Goal: Navigation & Orientation: Find specific page/section

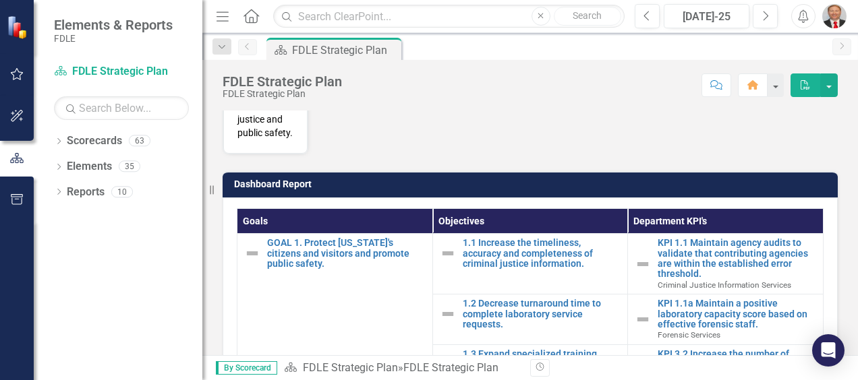
scroll to position [644, 0]
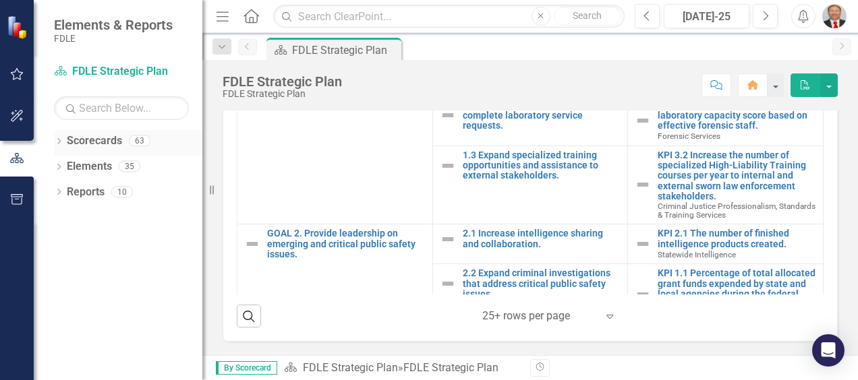
click at [57, 140] on icon "Dropdown" at bounding box center [58, 142] width 9 height 7
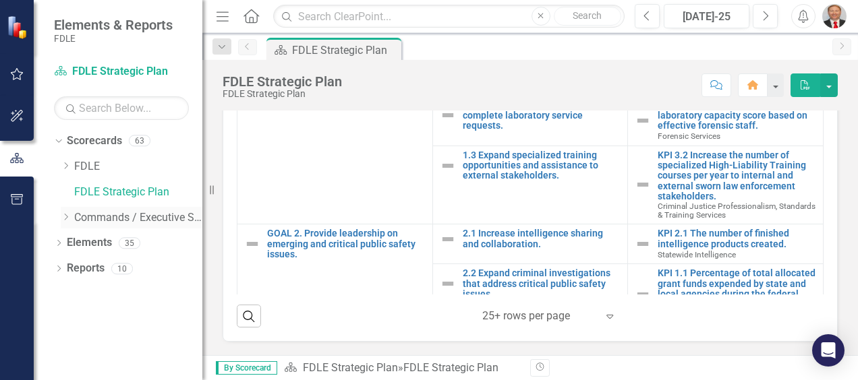
click at [65, 217] on icon "Dropdown" at bounding box center [66, 217] width 10 height 8
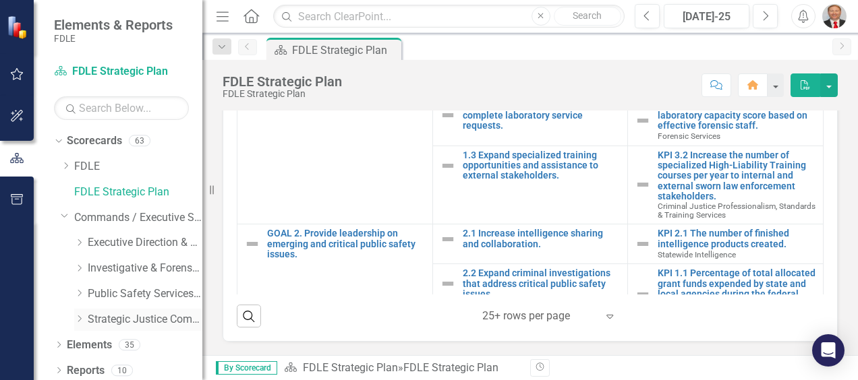
click at [81, 319] on icon "Dropdown" at bounding box center [79, 319] width 10 height 8
click at [118, 347] on link "Criminal Justice Professionalism, Standards & Training Services" at bounding box center [151, 346] width 101 height 16
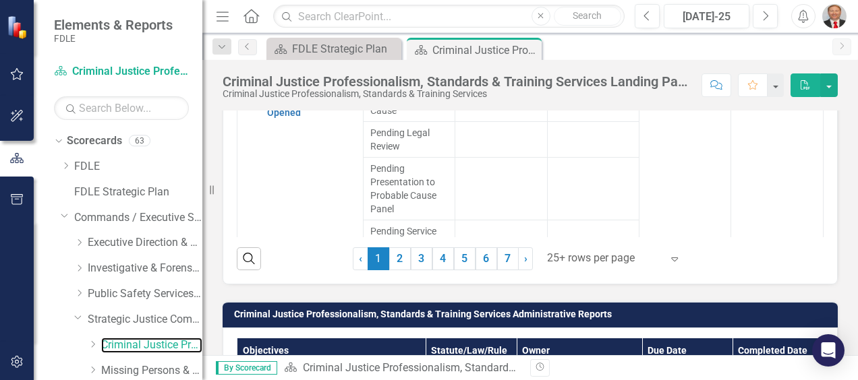
scroll to position [1453, 0]
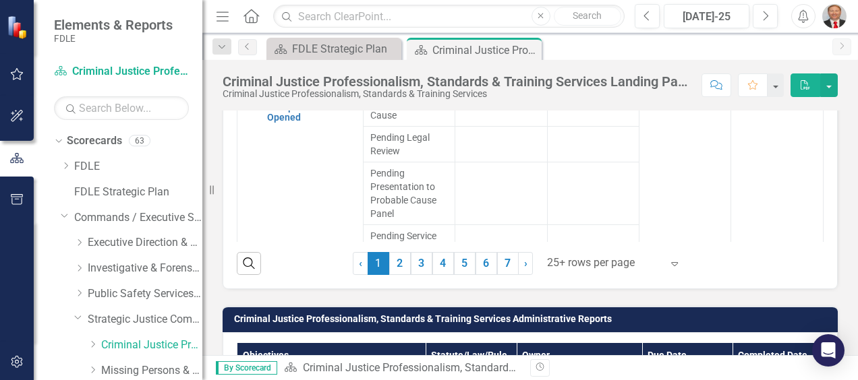
click at [668, 269] on icon "Expand" at bounding box center [674, 263] width 13 height 11
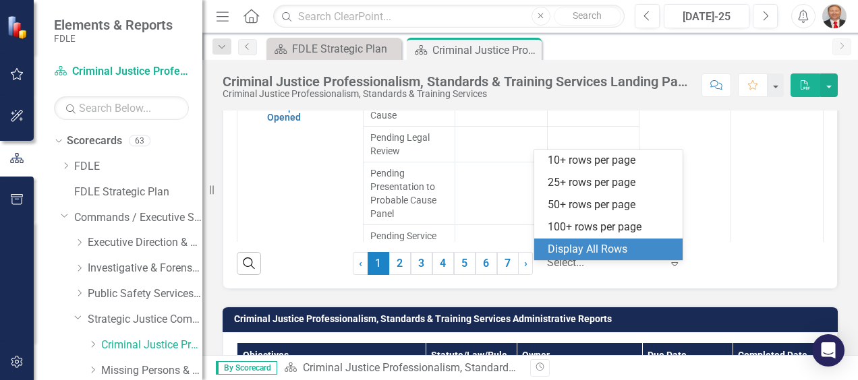
click at [609, 251] on div "Display All Rows" at bounding box center [611, 250] width 127 height 16
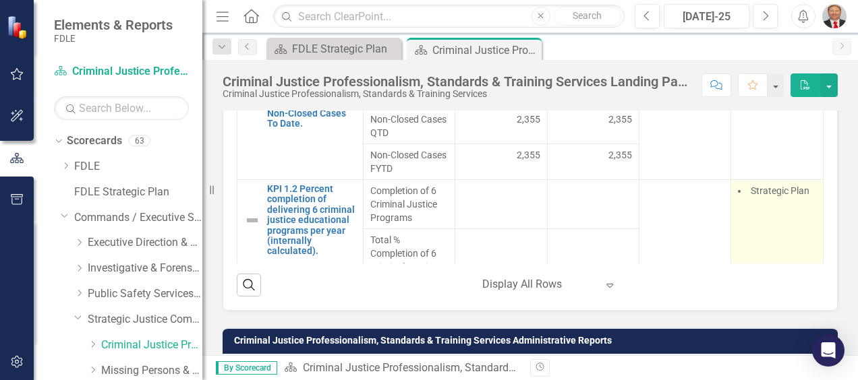
scroll to position [476, 0]
click at [752, 199] on span "Strategic Plan" at bounding box center [780, 193] width 59 height 11
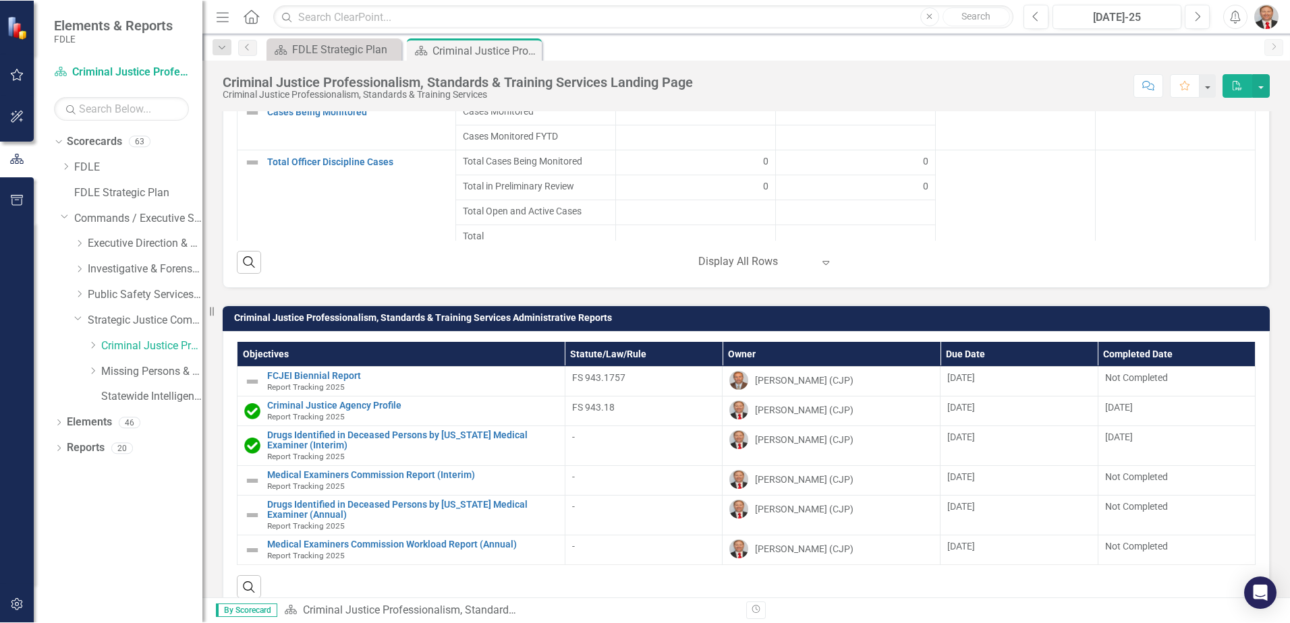
scroll to position [1563, 0]
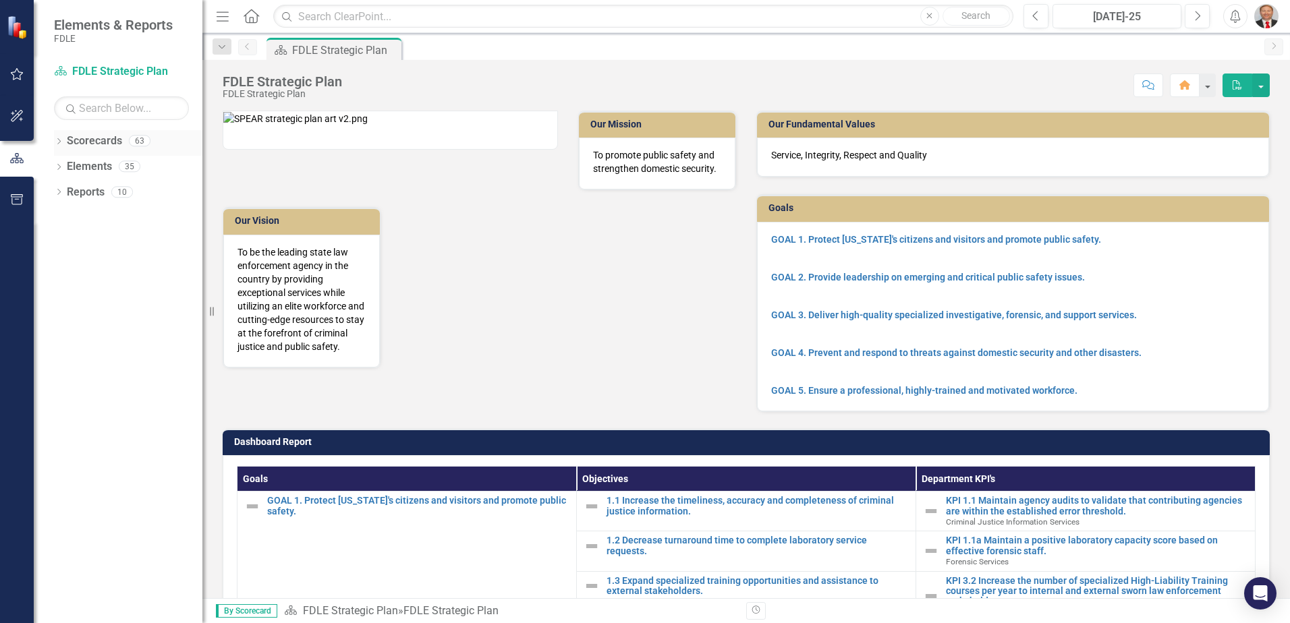
click at [56, 141] on icon "Dropdown" at bounding box center [58, 142] width 9 height 7
click at [63, 218] on icon "Dropdown" at bounding box center [66, 217] width 10 height 8
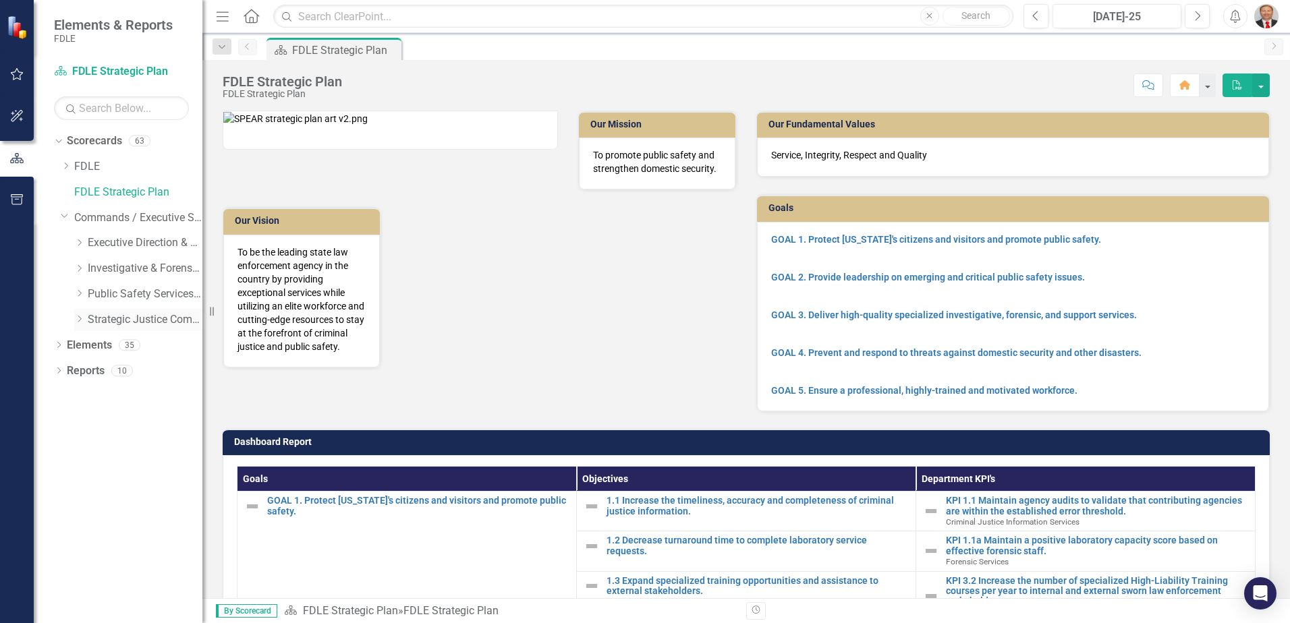
click at [80, 320] on icon "Dropdown" at bounding box center [79, 319] width 10 height 8
click at [89, 345] on icon "Dropdown" at bounding box center [93, 345] width 10 height 8
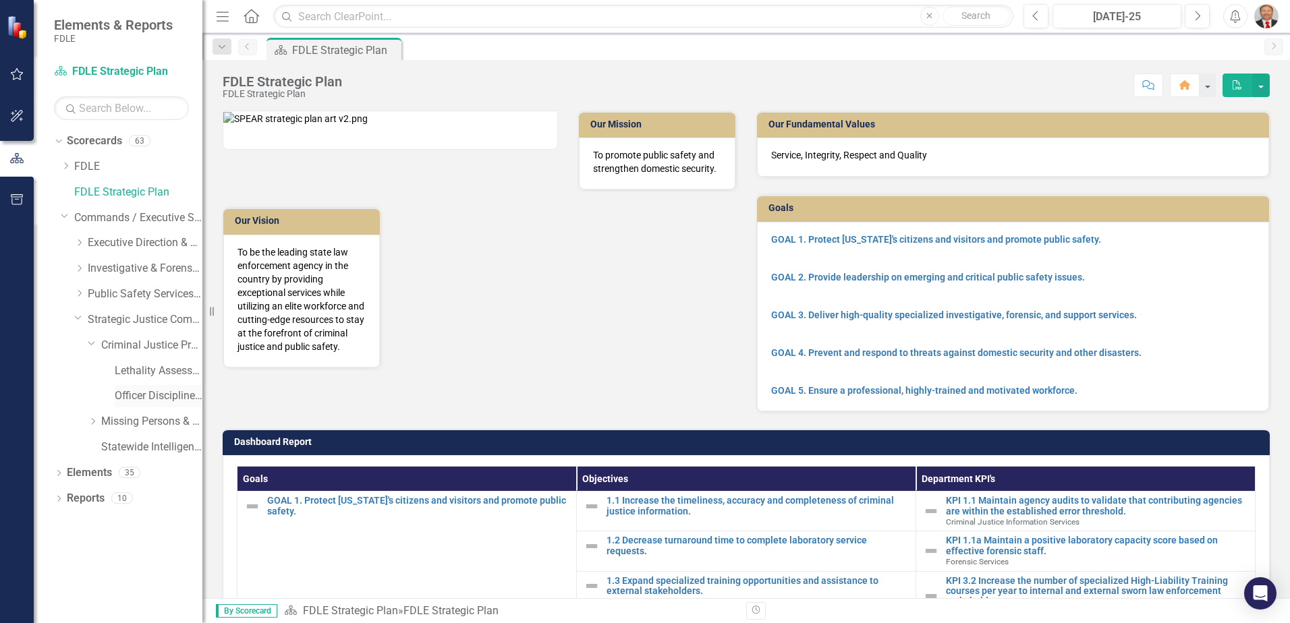
click at [148, 392] on link "Officer Discipline Caseload Dashboard" at bounding box center [159, 397] width 88 height 16
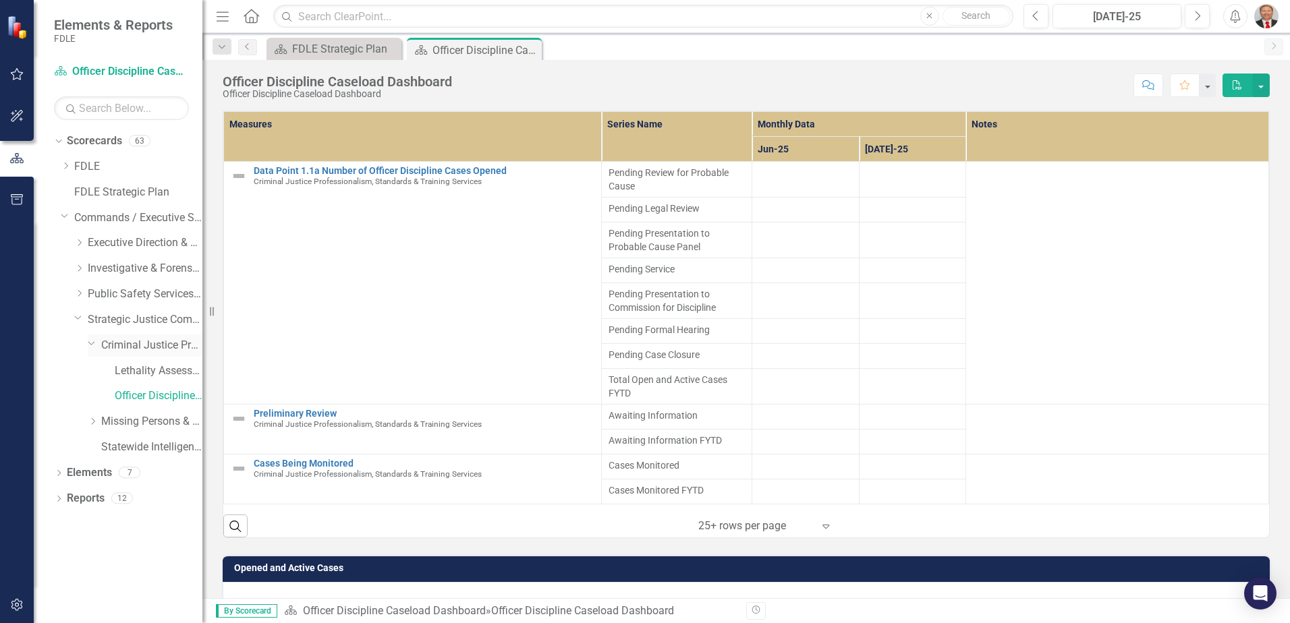
click at [123, 341] on link "Criminal Justice Professionalism, Standards & Training Services" at bounding box center [151, 346] width 101 height 16
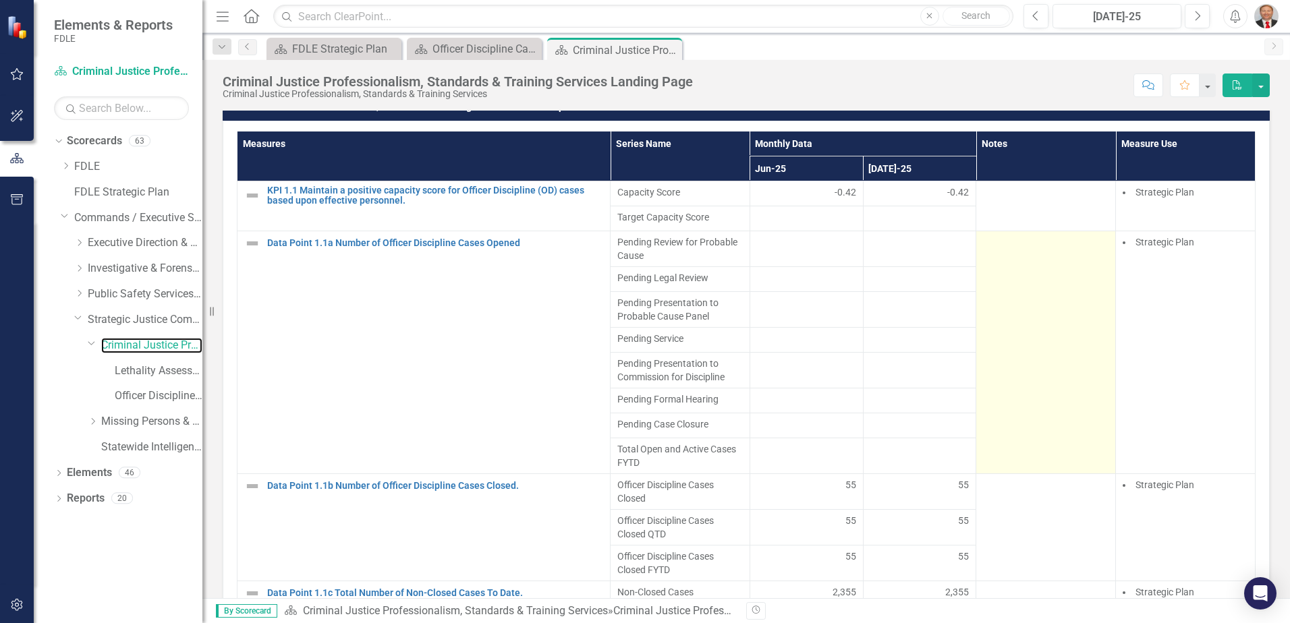
scroll to position [1064, 0]
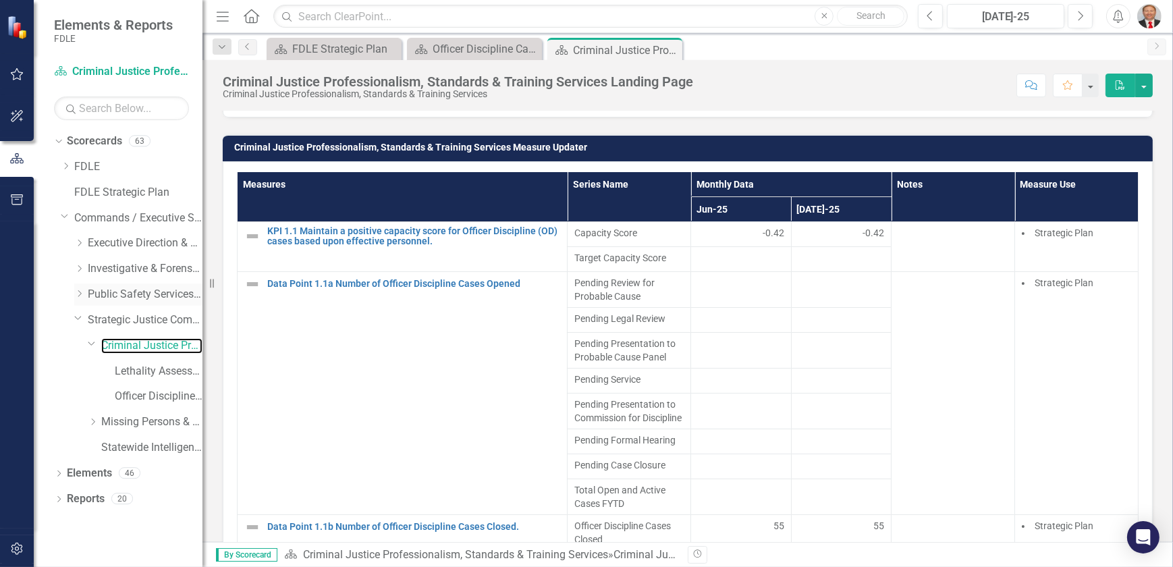
drag, startPoint x: 214, startPoint y: 282, endPoint x: 125, endPoint y: 283, distance: 89.1
click at [125, 283] on div "Elements & Reports FDLE Scorecard Criminal Justice Professionalism, Standards &…" at bounding box center [101, 283] width 202 height 567
drag, startPoint x: 213, startPoint y: 281, endPoint x: 173, endPoint y: 279, distance: 39.2
click at [173, 279] on div "Elements & Reports FDLE Scorecard Criminal Justice Professionalism, Standards &…" at bounding box center [101, 283] width 202 height 567
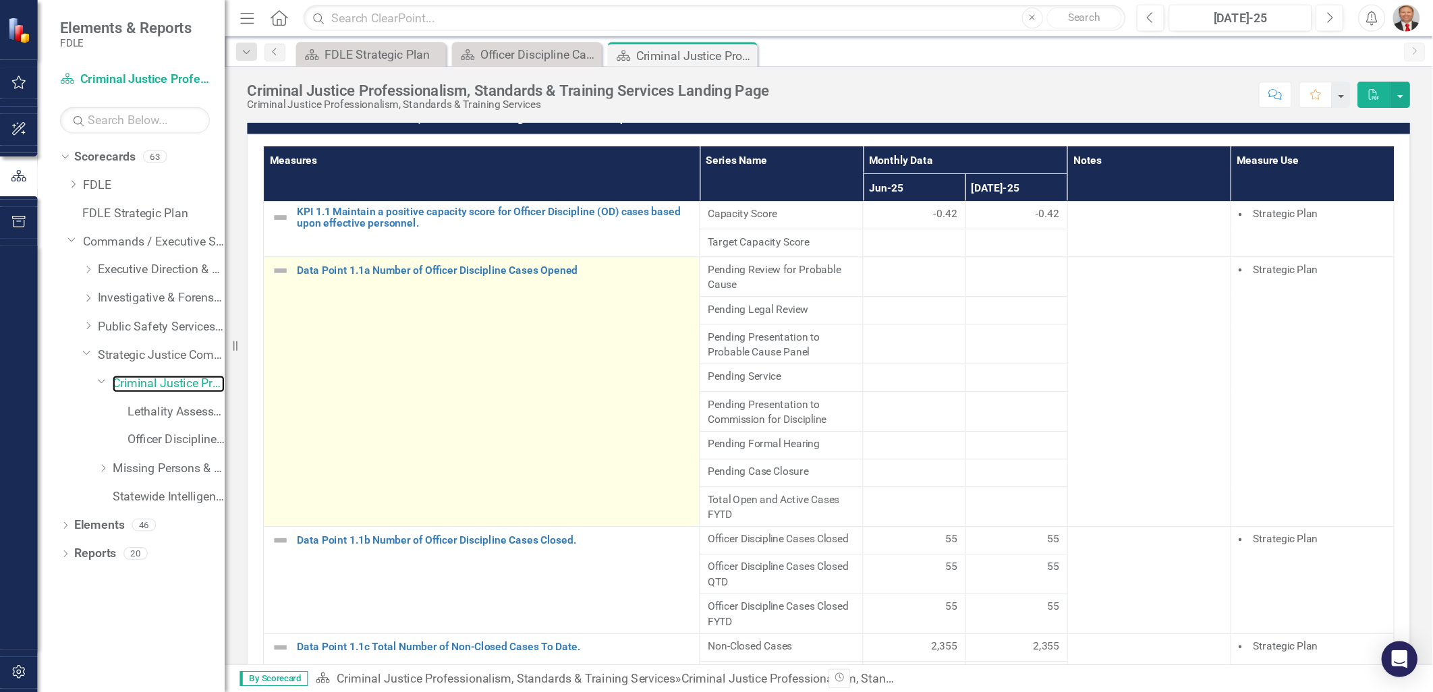
scroll to position [1063, 0]
